Goal: Transaction & Acquisition: Purchase product/service

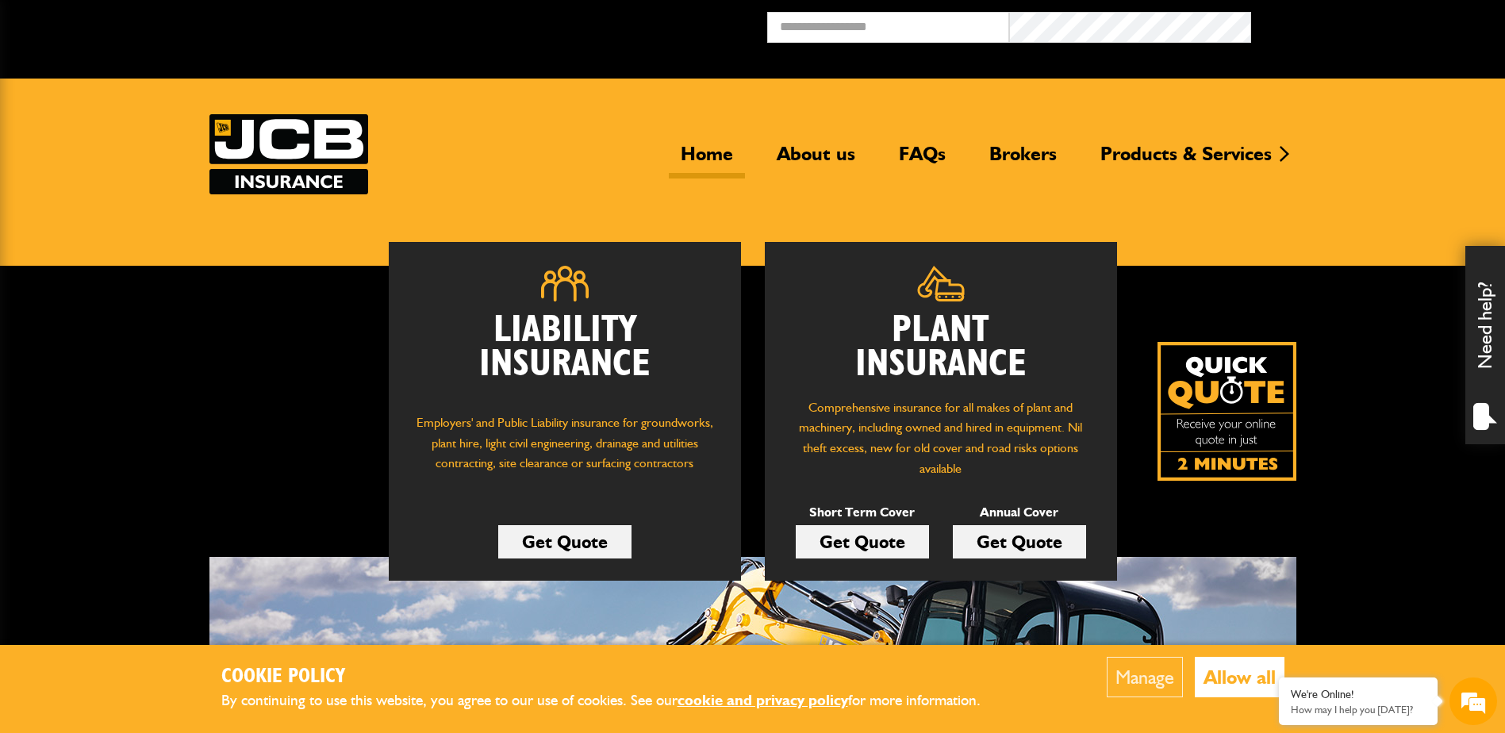
click at [866, 537] on link "Get Quote" at bounding box center [862, 541] width 133 height 33
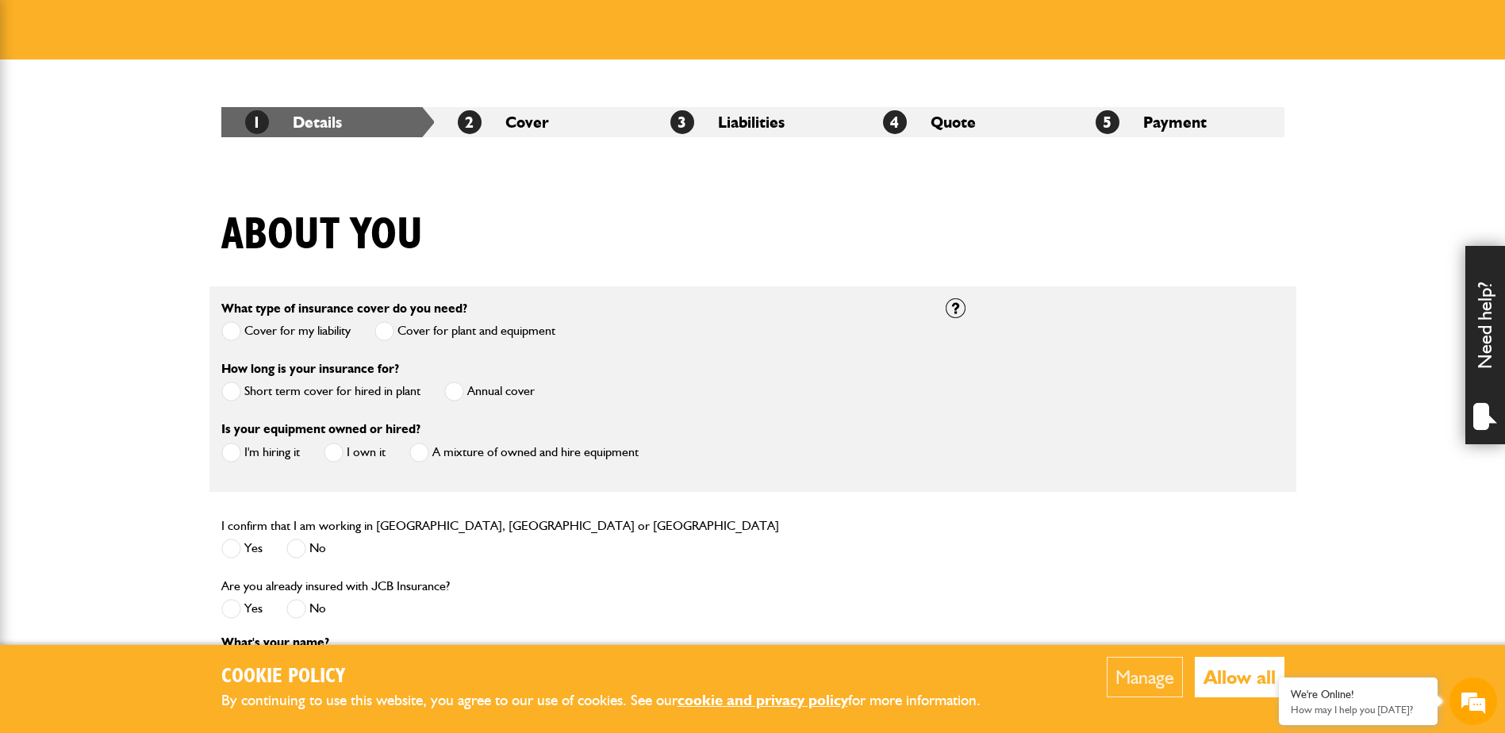
scroll to position [238, 0]
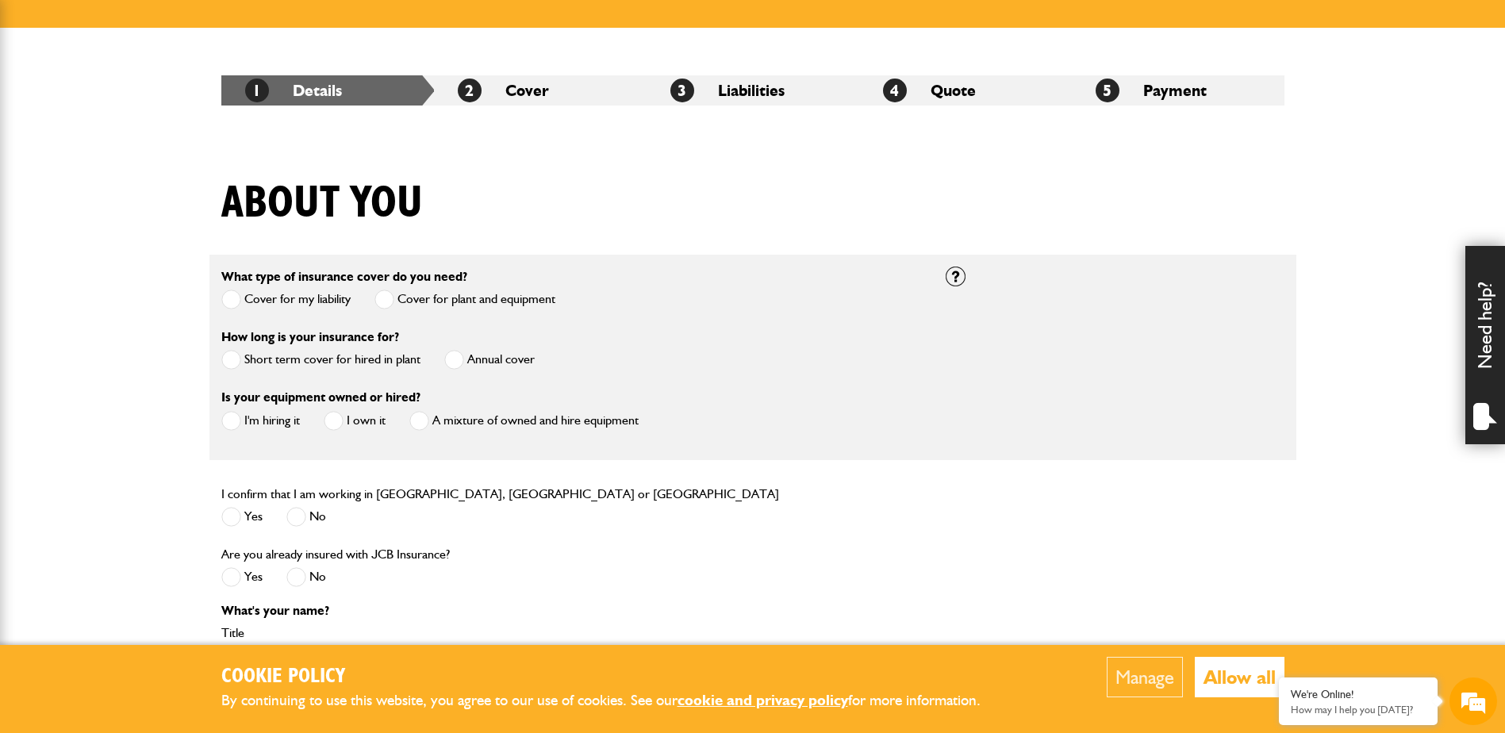
click at [233, 364] on span at bounding box center [231, 360] width 20 height 20
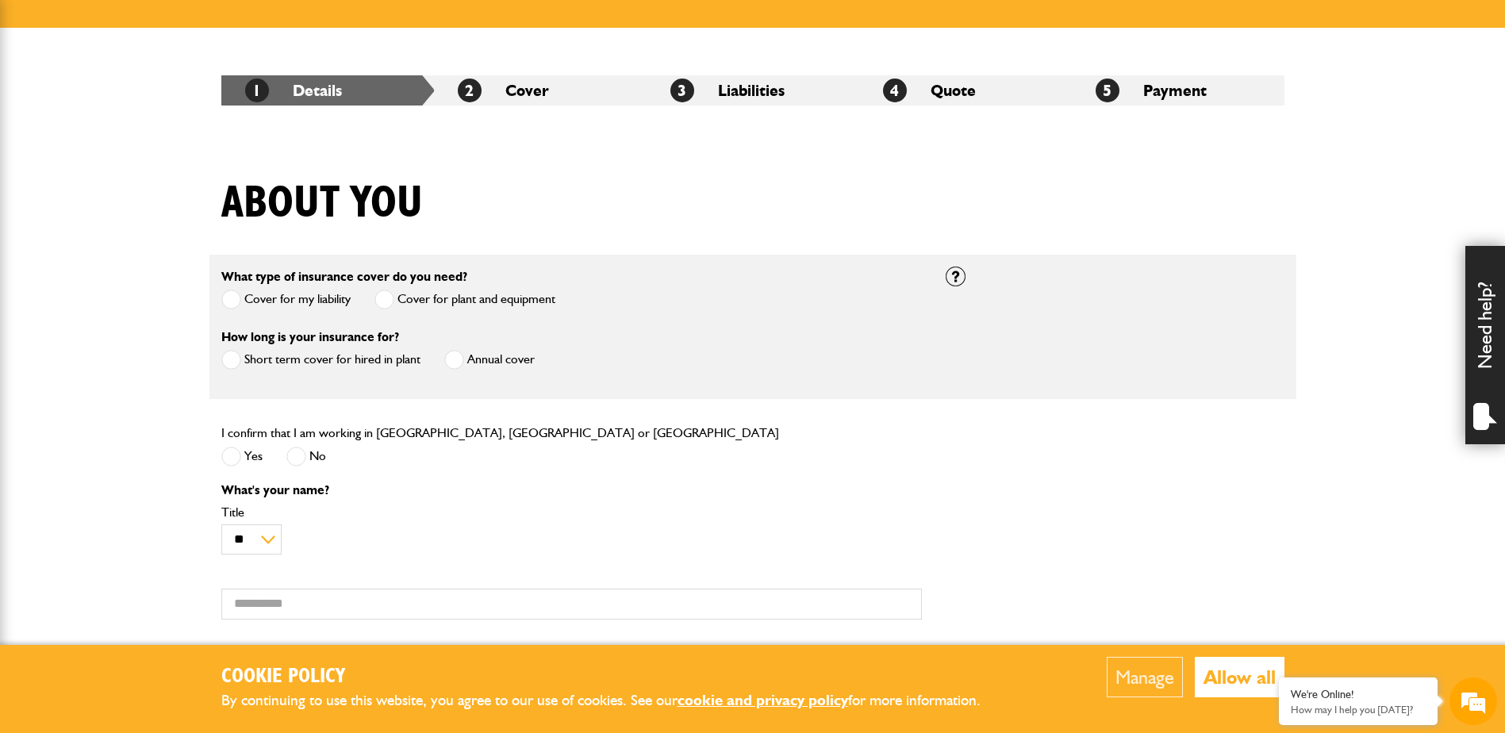
click at [236, 451] on span at bounding box center [231, 457] width 20 height 20
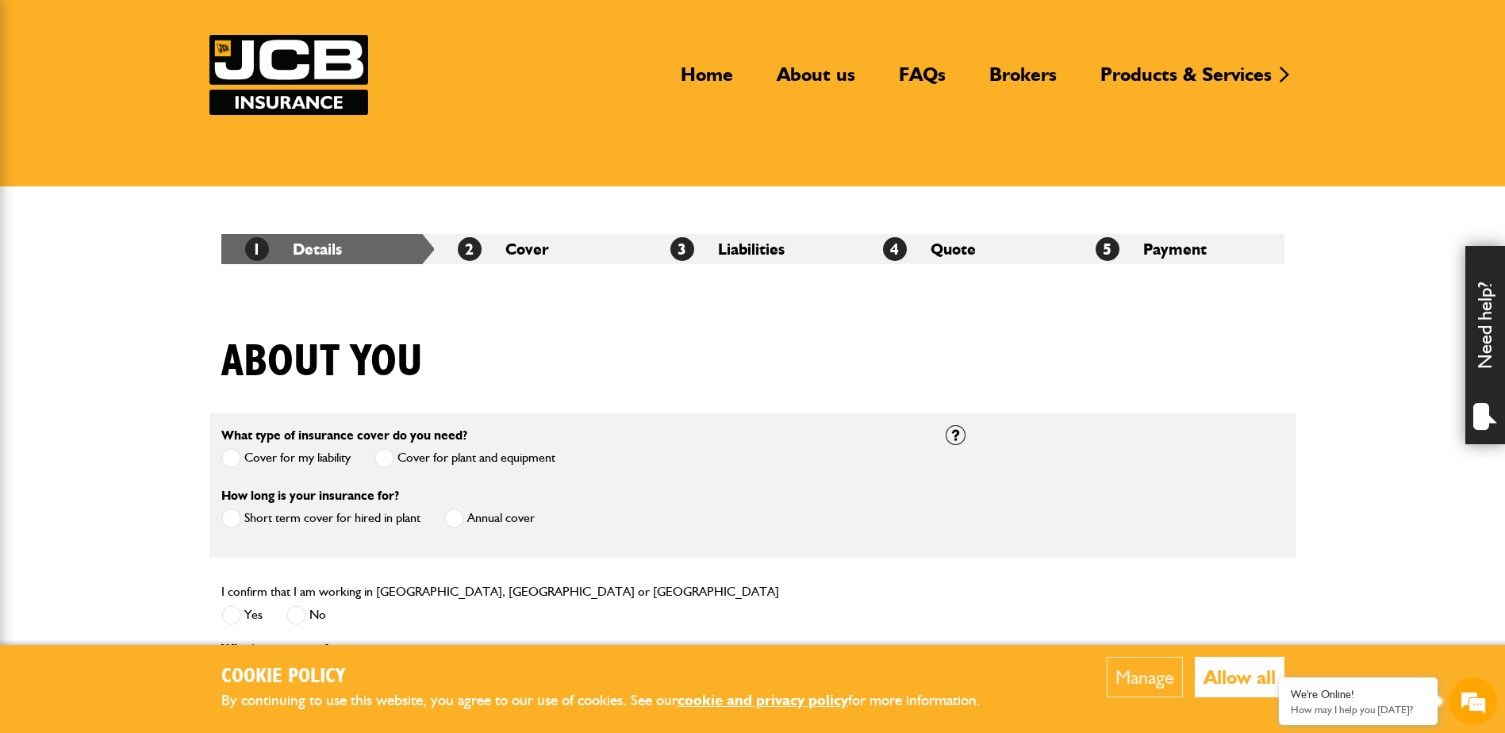
scroll to position [0, 0]
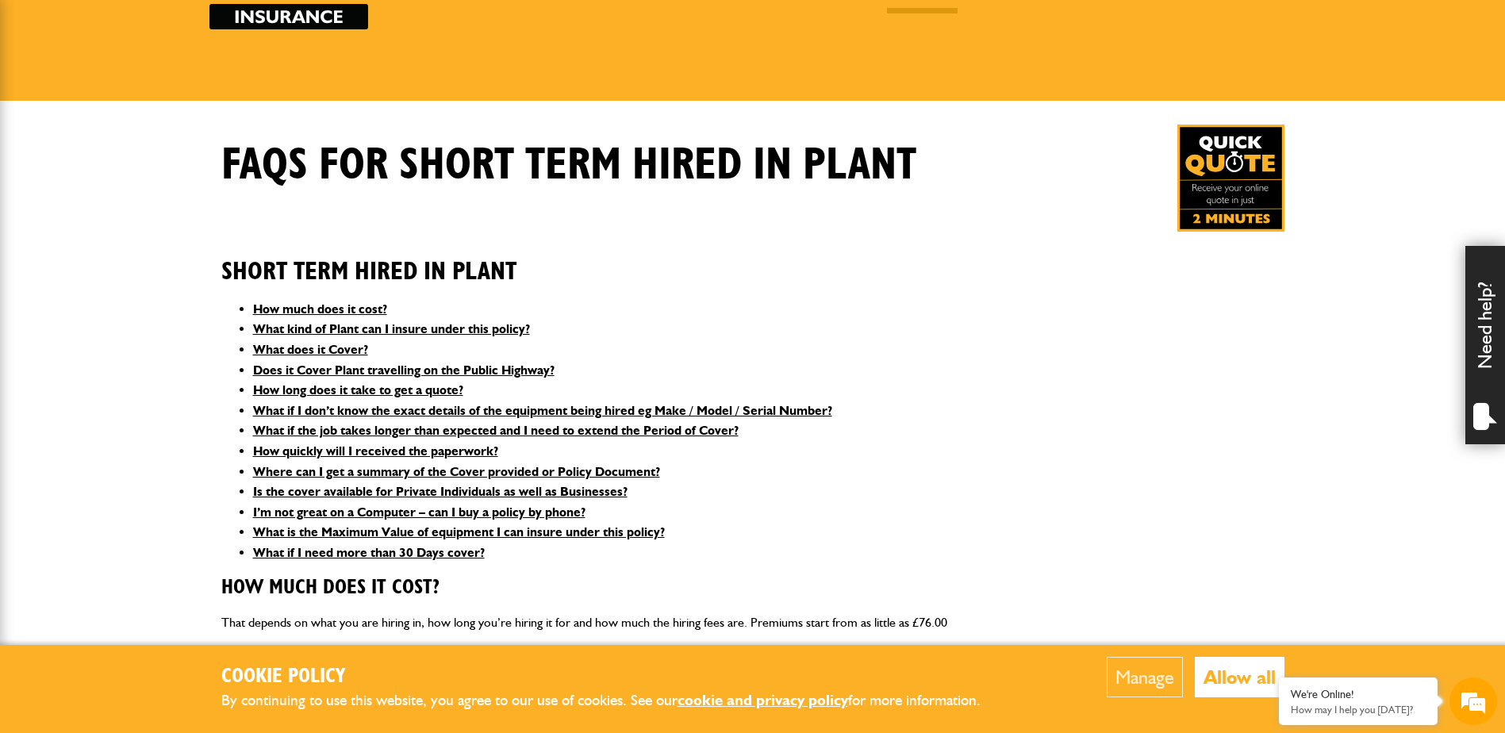
scroll to position [159, 0]
